Goal: Task Accomplishment & Management: Manage account settings

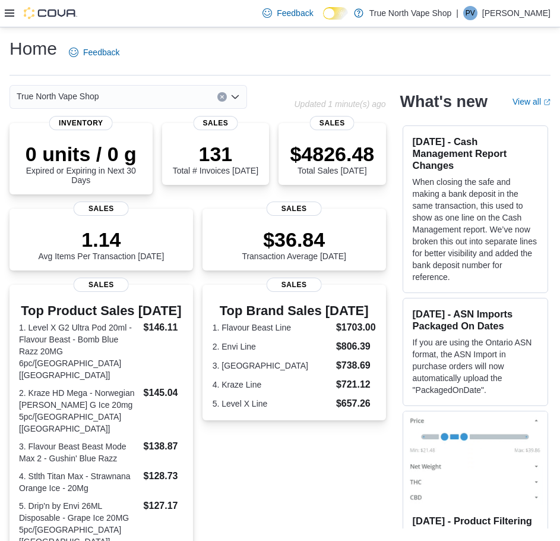
click at [13, 13] on icon at bounding box center [10, 13] width 10 height 7
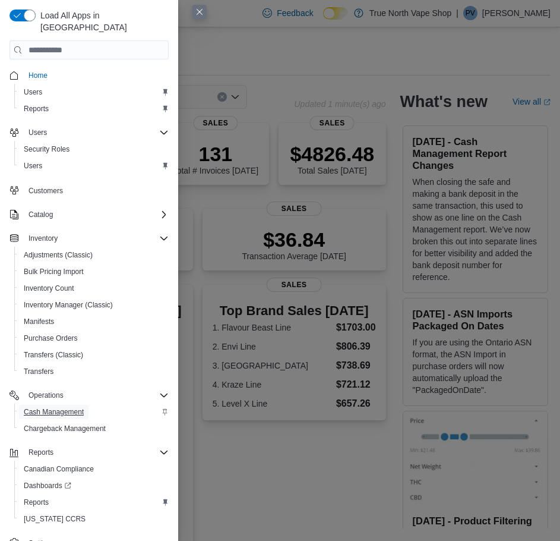
click at [72, 407] on span "Cash Management" at bounding box center [54, 412] width 60 height 10
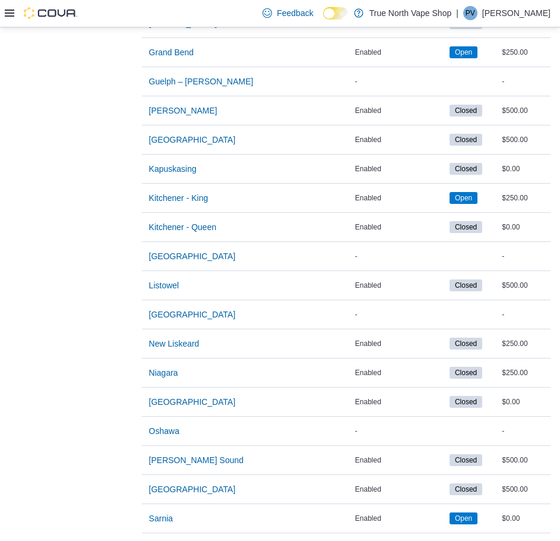
scroll to position [600, 0]
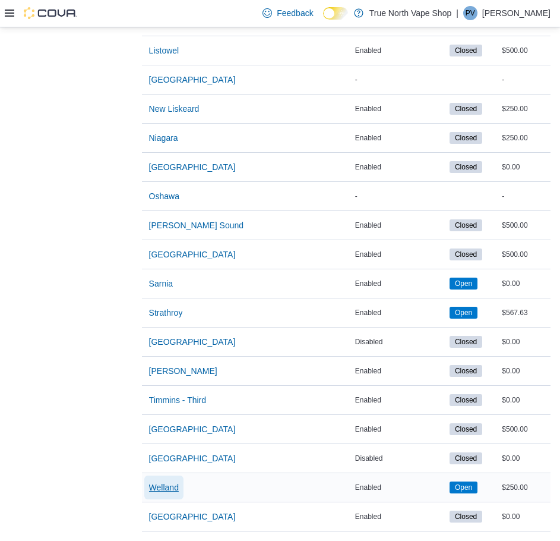
click at [170, 481] on span "Welland" at bounding box center [164, 487] width 30 height 12
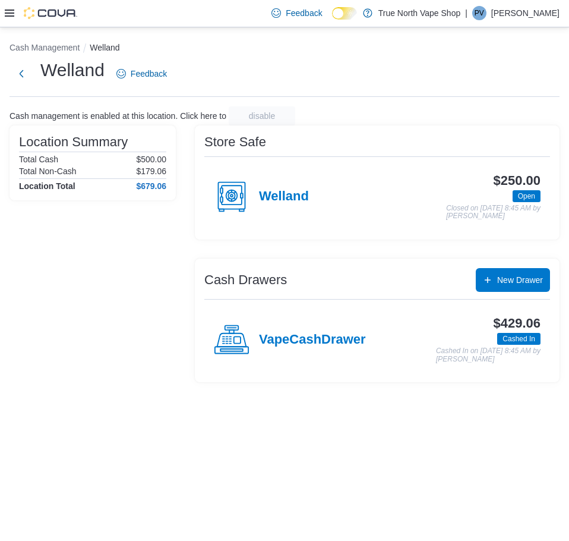
click at [274, 330] on div "VapeCashDrawer" at bounding box center [290, 340] width 152 height 36
click at [274, 330] on div "Cash Management Welland Welland Feedback Cash management is enabled at this loc…" at bounding box center [284, 209] width 569 height 365
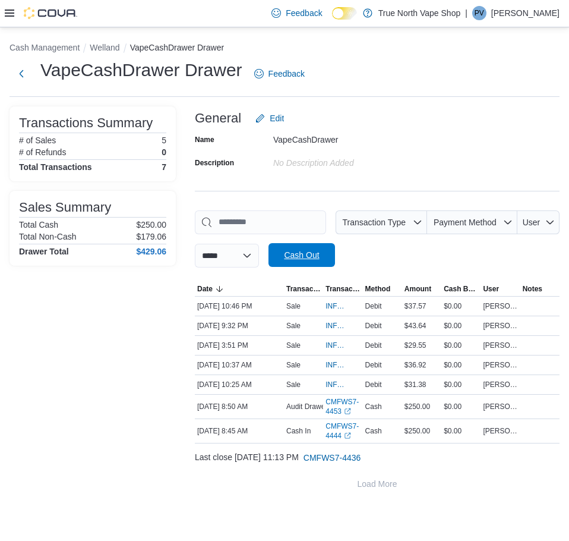
click at [319, 251] on span "Cash Out" at bounding box center [301, 255] width 35 height 12
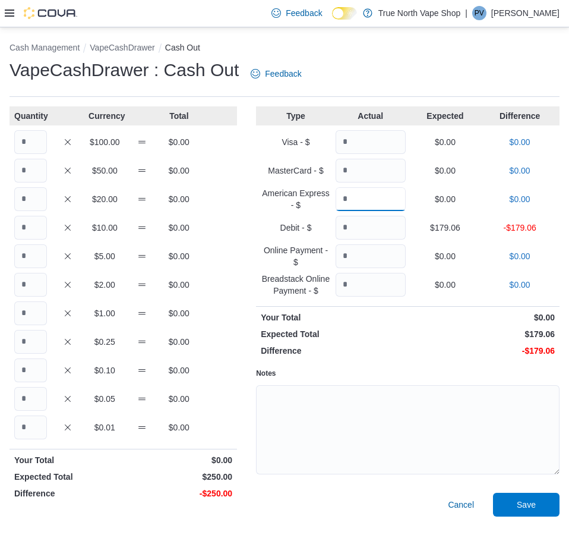
click at [392, 191] on input "Quantity" at bounding box center [371, 199] width 70 height 24
click at [384, 222] on input "Quantity" at bounding box center [371, 228] width 70 height 24
type input "******"
click at [28, 145] on input "Quantity" at bounding box center [30, 142] width 33 height 24
type input "*"
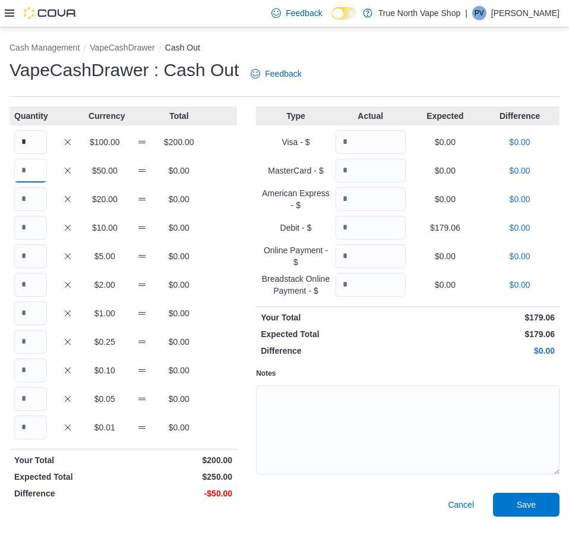
click at [32, 168] on input "Quantity" at bounding box center [30, 171] width 33 height 24
type input "*"
click at [544, 508] on span "Save" at bounding box center [526, 504] width 52 height 24
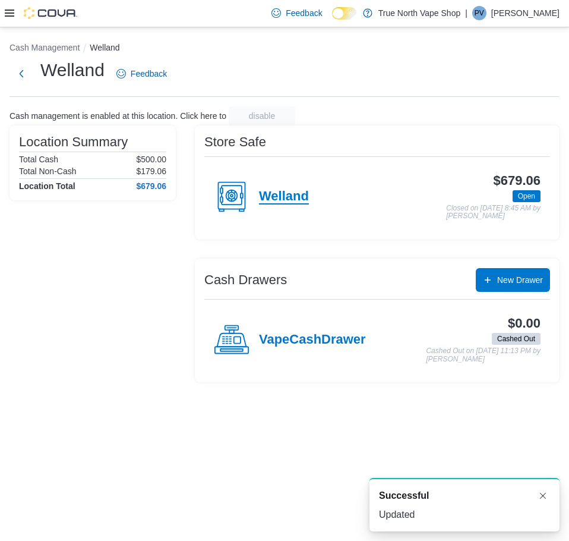
click at [293, 197] on h4 "Welland" at bounding box center [284, 196] width 50 height 15
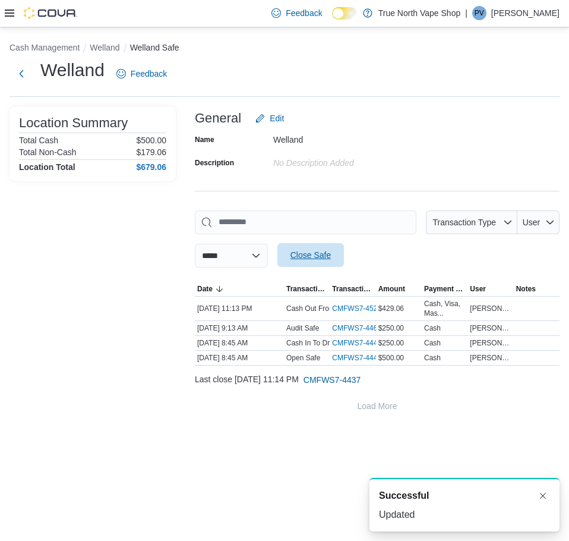
click at [331, 258] on span "Close Safe" at bounding box center [311, 255] width 40 height 12
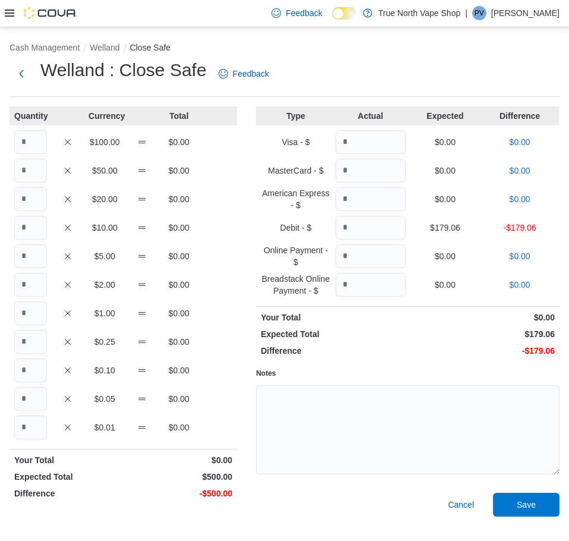
drag, startPoint x: 51, startPoint y: 137, endPoint x: 37, endPoint y: 135, distance: 14.3
click at [51, 137] on div "$100.00 $0.00" at bounding box center [124, 142] width 228 height 24
click at [32, 135] on input "Quantity" at bounding box center [30, 142] width 33 height 24
type input "*"
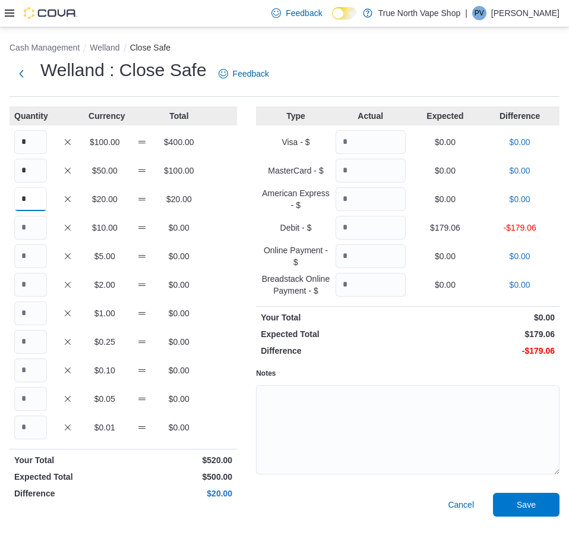
type input "*"
type input "**"
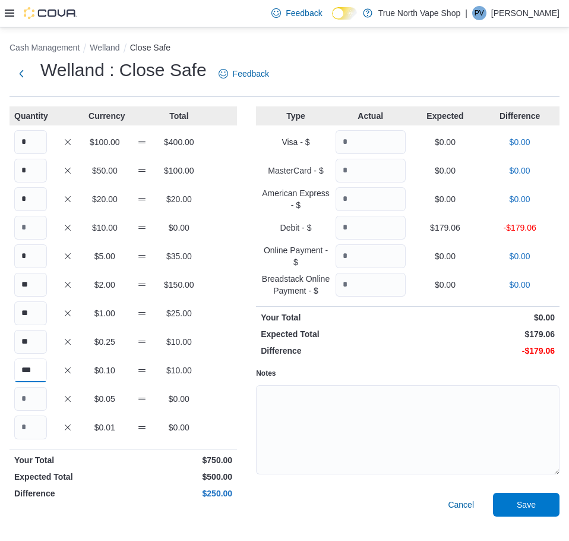
type input "***"
click at [31, 145] on input "*" at bounding box center [30, 142] width 33 height 24
type input "*"
click at [365, 221] on input "Quantity" at bounding box center [371, 228] width 70 height 24
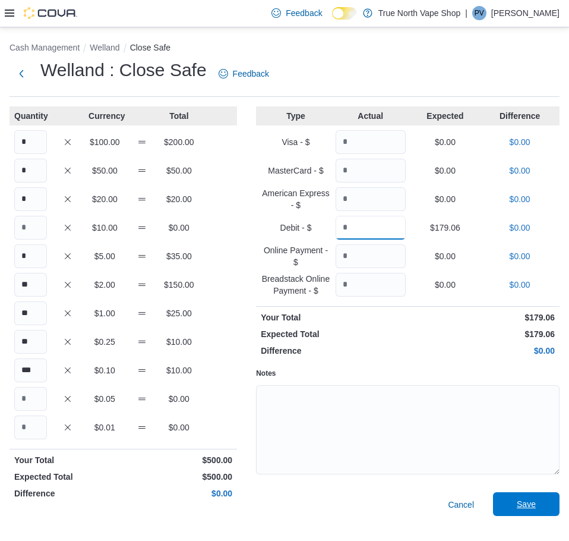
type input "******"
click at [525, 501] on span "Save" at bounding box center [526, 504] width 19 height 12
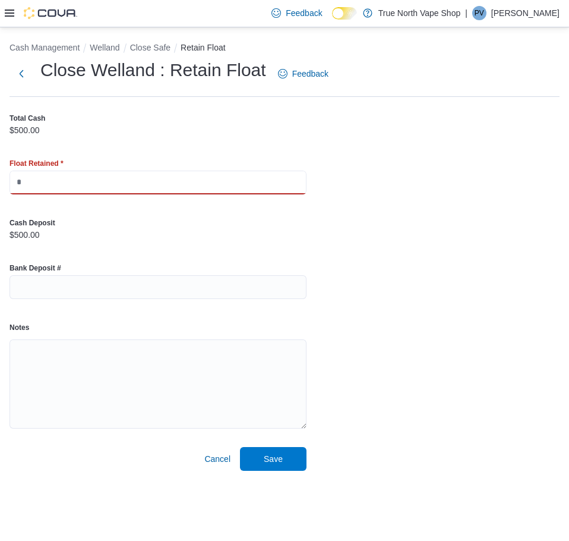
click at [244, 180] on input "text" at bounding box center [158, 183] width 297 height 24
type input "***"
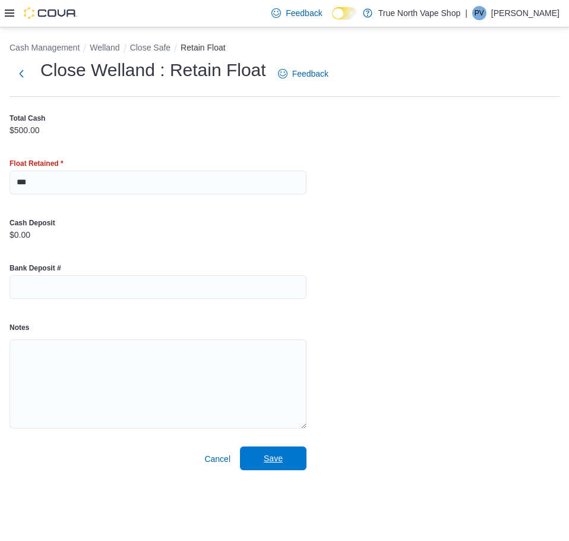
click at [269, 447] on span "Save" at bounding box center [273, 458] width 52 height 24
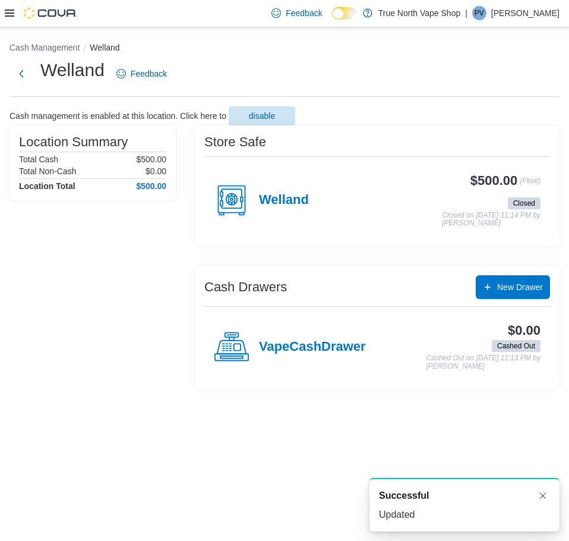
drag, startPoint x: 430, startPoint y: 440, endPoint x: 314, endPoint y: 318, distance: 167.7
click at [430, 440] on div "Cash Management Welland Welland Feedback Cash management is enabled at this loc…" at bounding box center [284, 284] width 569 height 514
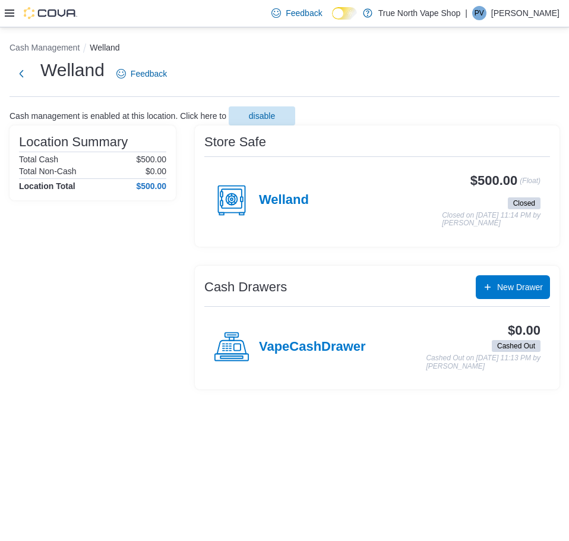
click at [535, 7] on p "Pierre Vape" at bounding box center [525, 13] width 68 height 14
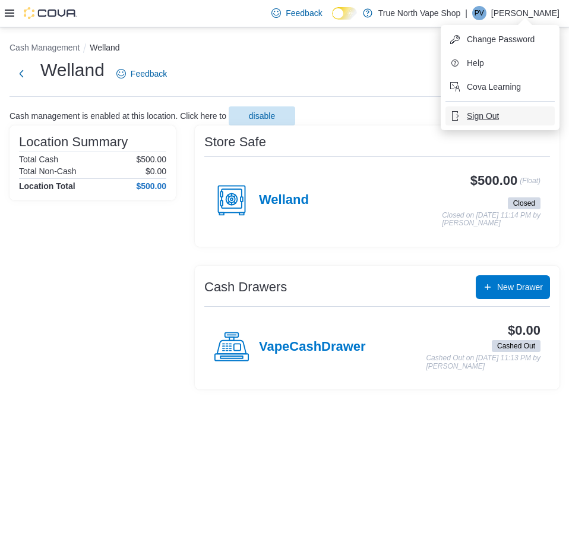
click at [485, 118] on span "Sign Out" at bounding box center [483, 116] width 32 height 12
